Goal: Task Accomplishment & Management: Use online tool/utility

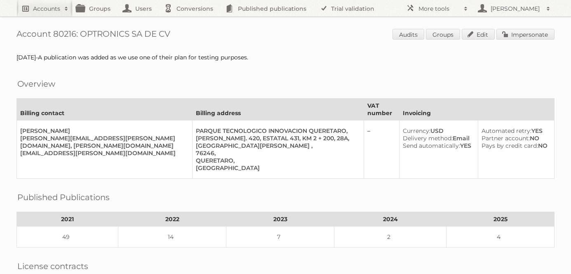
click at [48, 8] on h2 "Accounts" at bounding box center [46, 9] width 27 height 8
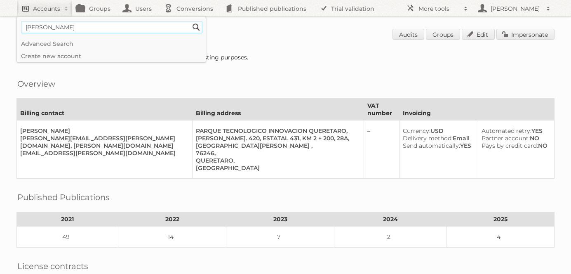
type input"] "soriana"
click at [190, 21] on input "Search" at bounding box center [196, 27] width 12 height 12
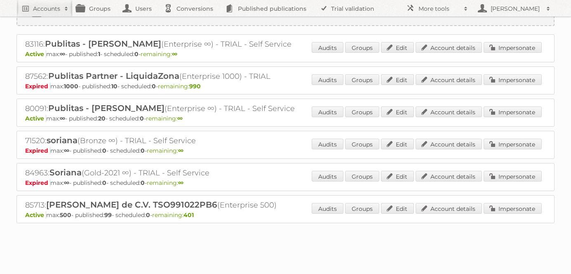
scroll to position [47, 0]
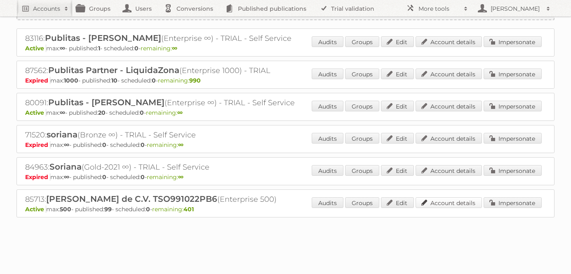
click at [460, 201] on link "Account details" at bounding box center [448, 202] width 66 height 11
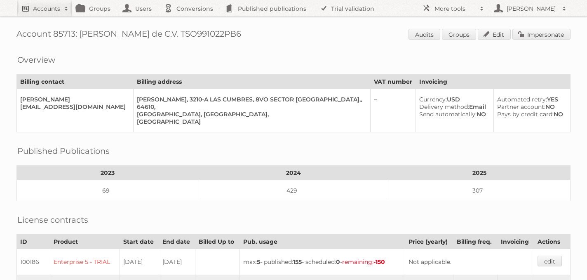
click at [39, 6] on h2 "Accounts" at bounding box center [46, 9] width 27 height 8
type input"] "price shoes"
click at [190, 21] on input "Search" at bounding box center [196, 27] width 12 height 12
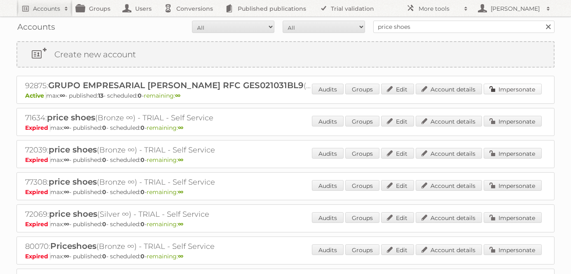
click at [507, 92] on link "Impersonate" at bounding box center [513, 89] width 58 height 11
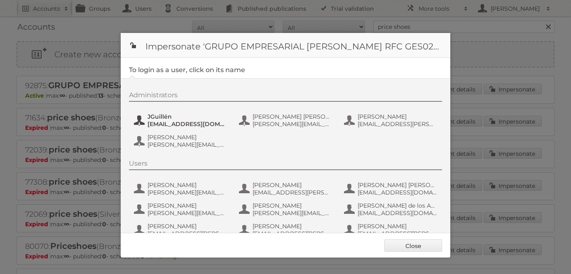
click at [174, 120] on span "JGuillén" at bounding box center [188, 116] width 80 height 7
